Goal: Find specific page/section: Find specific page/section

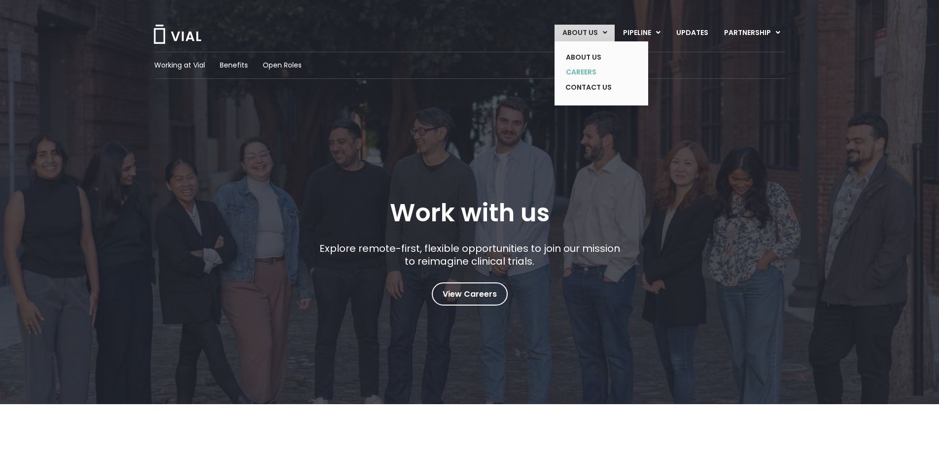
click at [589, 72] on link "CAREERS" at bounding box center [594, 72] width 72 height 15
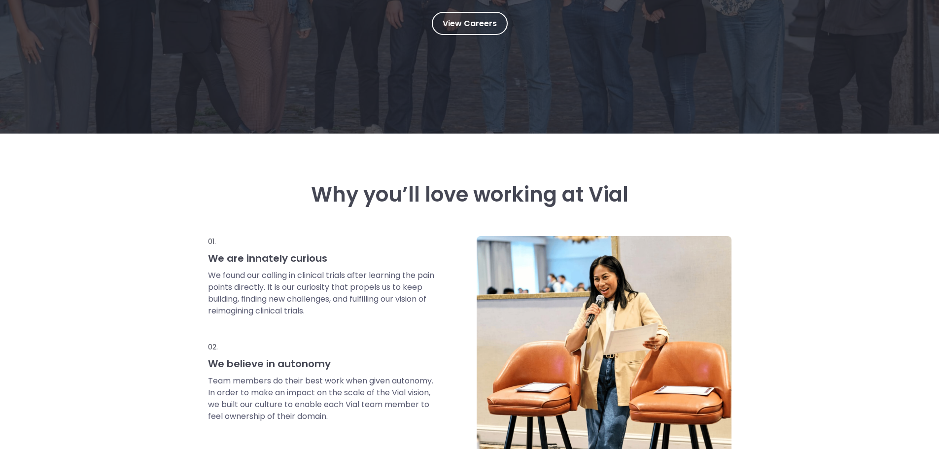
scroll to position [271, 0]
click at [497, 28] on link "View Careers" at bounding box center [470, 22] width 76 height 23
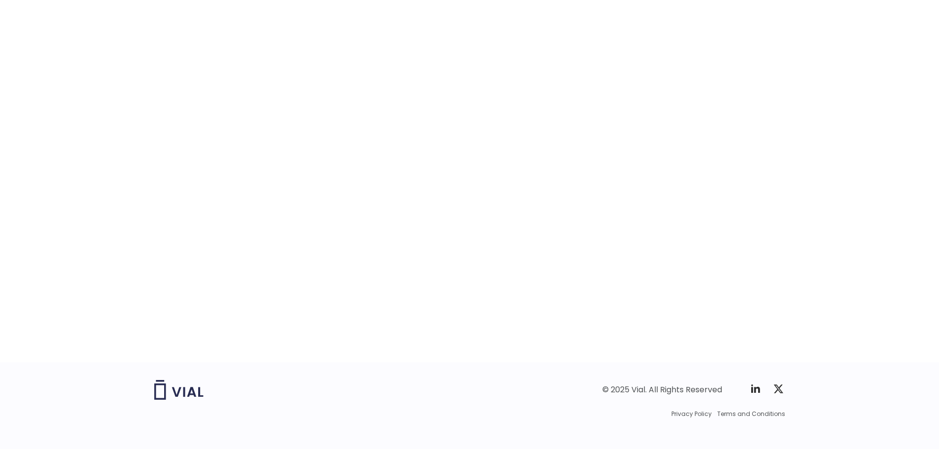
scroll to position [1484, 0]
